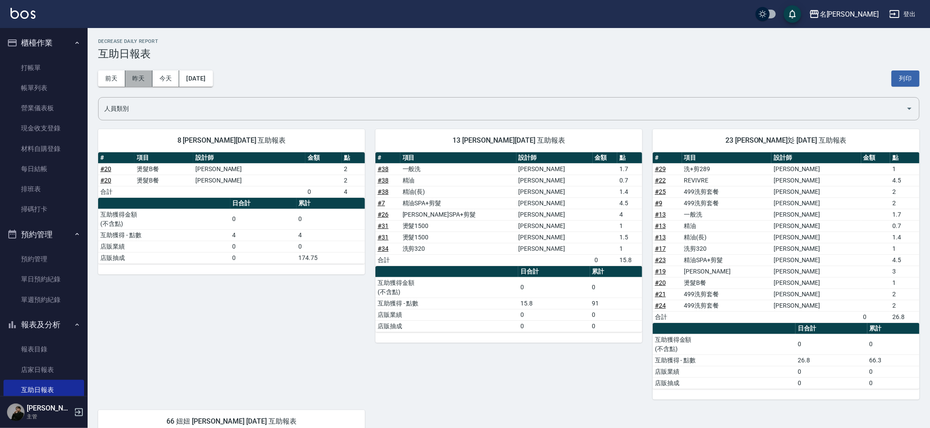
click at [141, 73] on button "昨天" at bounding box center [138, 79] width 27 height 16
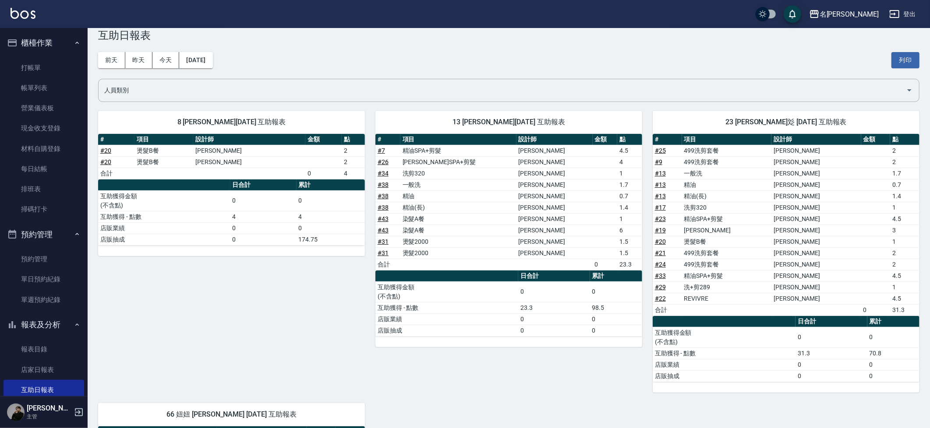
scroll to position [16, 0]
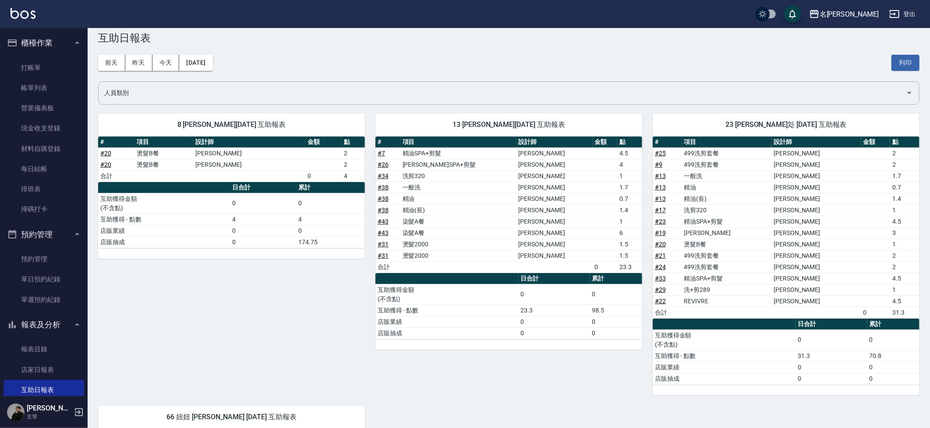
click at [381, 218] on link "# 43" at bounding box center [383, 221] width 11 height 7
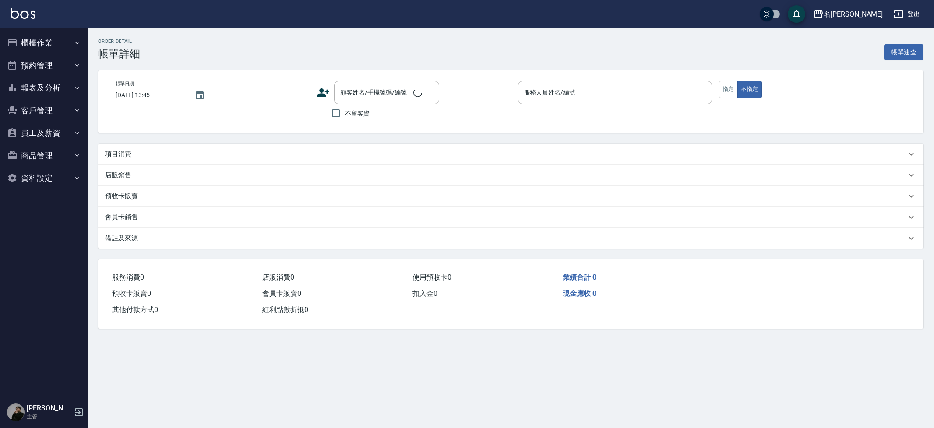
type input "2025/08/09 21:18"
checkbox input "true"
type input "Kira-8"
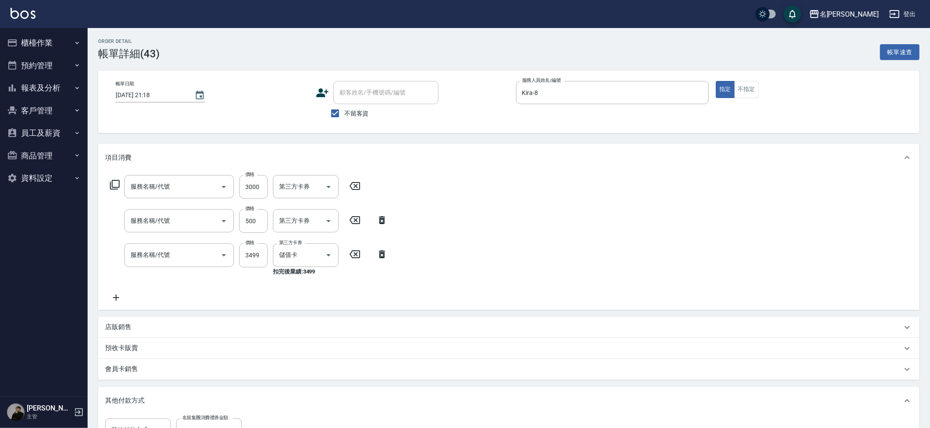
type input "名留集團消費禮券"
type input "頂級奢華OVC(P3000)"
type input "染髮(4899)"
type input "染髮A餐(41)"
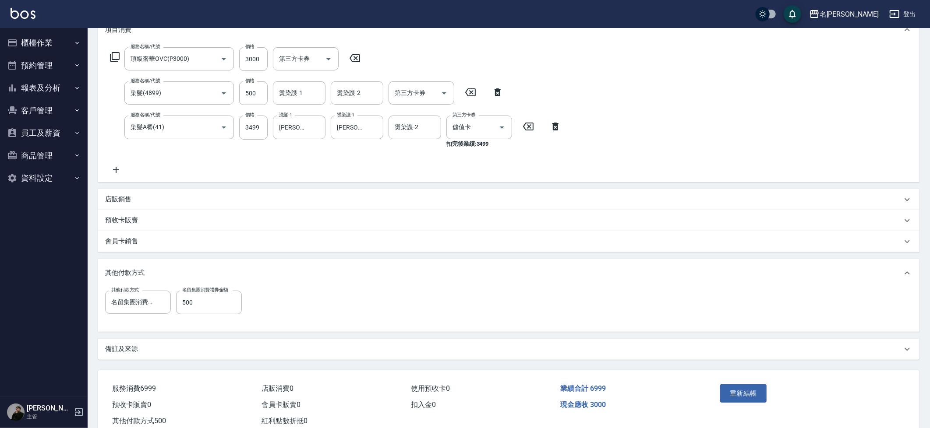
scroll to position [127, 0]
